Goal: Transaction & Acquisition: Purchase product/service

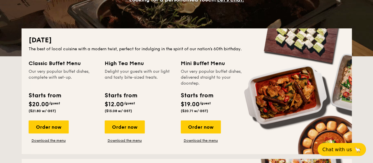
scroll to position [118, 0]
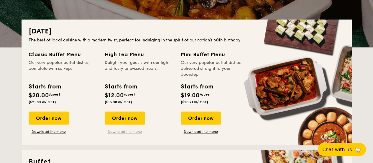
click at [125, 131] on link "Download the menu" at bounding box center [125, 131] width 40 height 5
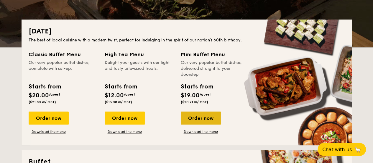
click at [206, 115] on div "Order now" at bounding box center [201, 117] width 40 height 13
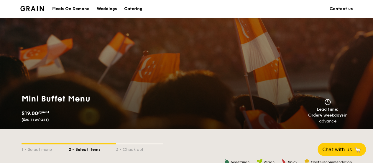
click at [130, 6] on div "Catering" at bounding box center [133, 9] width 18 height 18
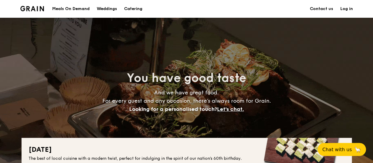
click at [106, 10] on div "Weddings" at bounding box center [107, 9] width 20 height 18
